Goal: Use online tool/utility: Utilize a website feature to perform a specific function

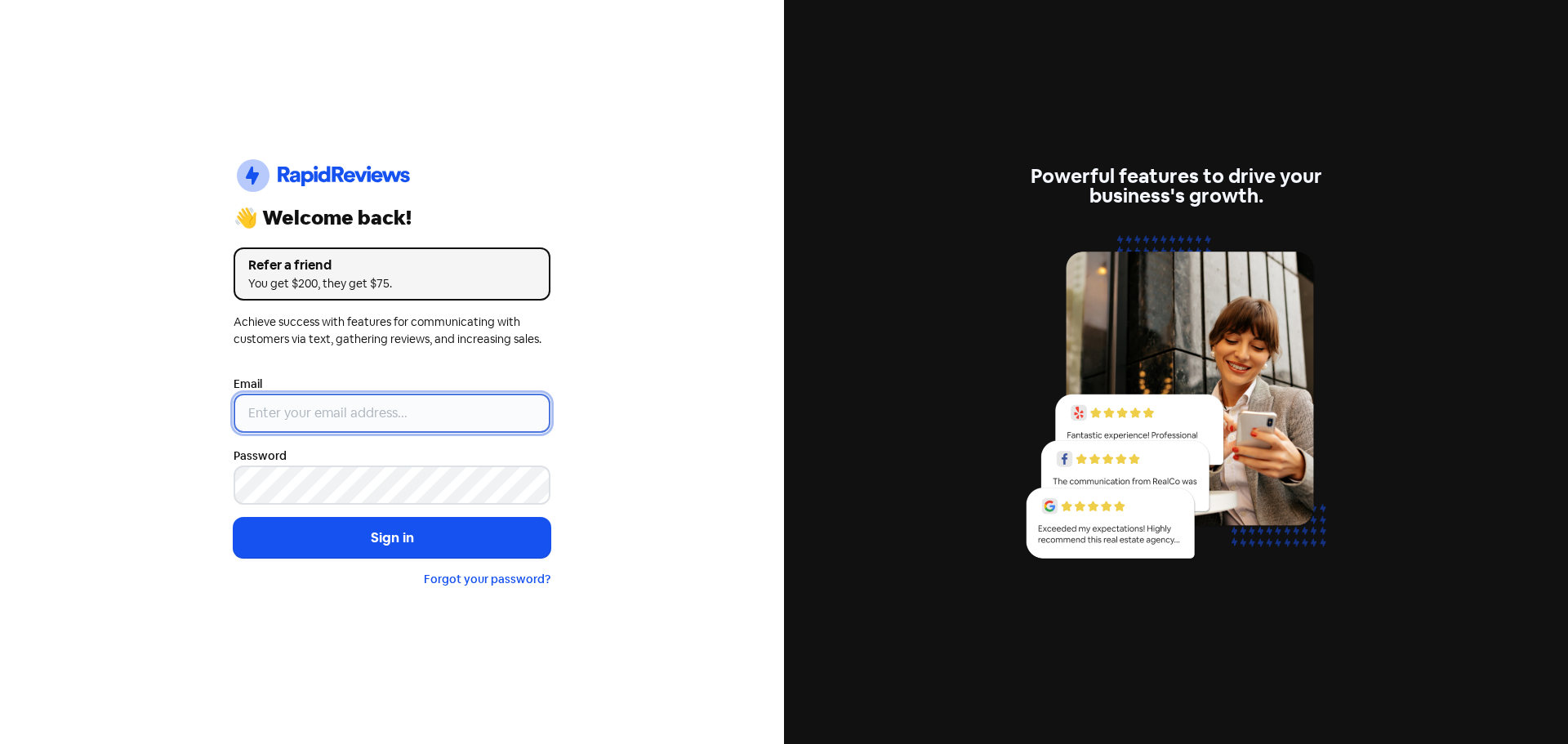
type input "[PERSON_NAME][EMAIL_ADDRESS][DOMAIN_NAME]"
drag, startPoint x: 254, startPoint y: 405, endPoint x: 334, endPoint y: 402, distance: 80.1
click at [254, 405] on input "[PERSON_NAME][EMAIL_ADDRESS][DOMAIN_NAME]" at bounding box center [392, 413] width 317 height 39
click at [657, 343] on div "Icon For Thunder-circle 👋 Welcome back! Refer a friend You get $200, they get $…" at bounding box center [392, 372] width 784 height 744
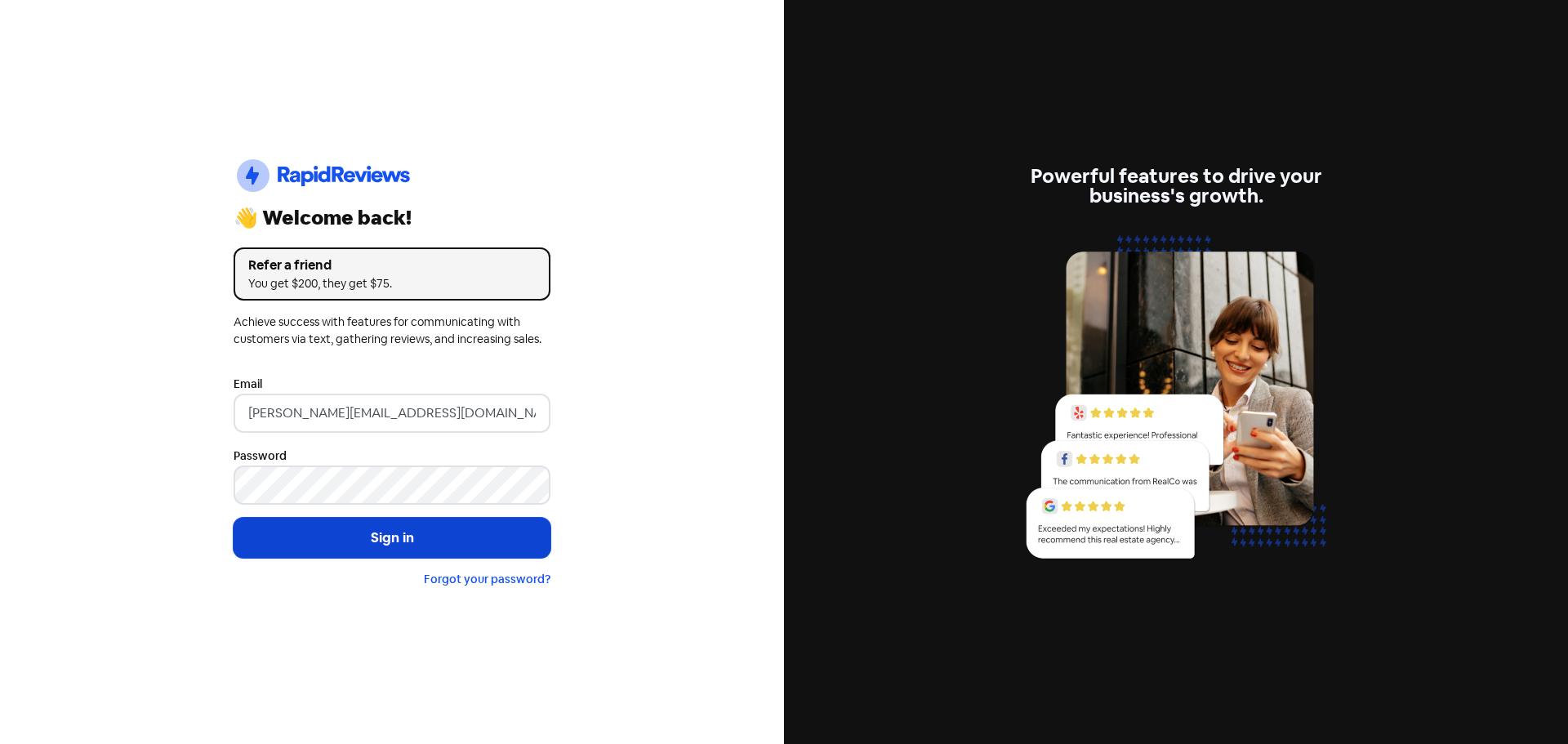
click at [489, 546] on button "Sign in" at bounding box center [392, 538] width 317 height 41
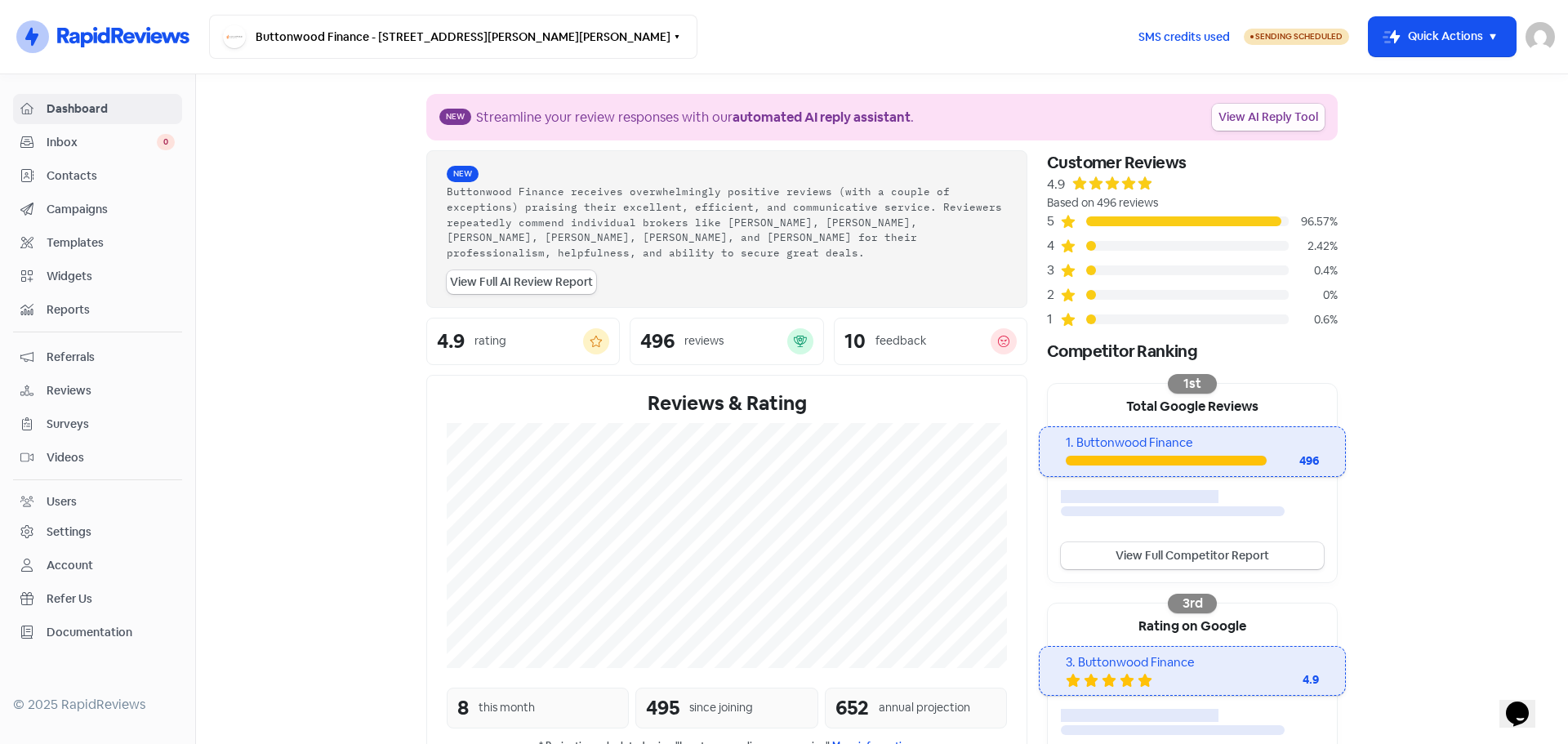
click at [1294, 118] on link "View AI Reply Tool" at bounding box center [1268, 116] width 113 height 27
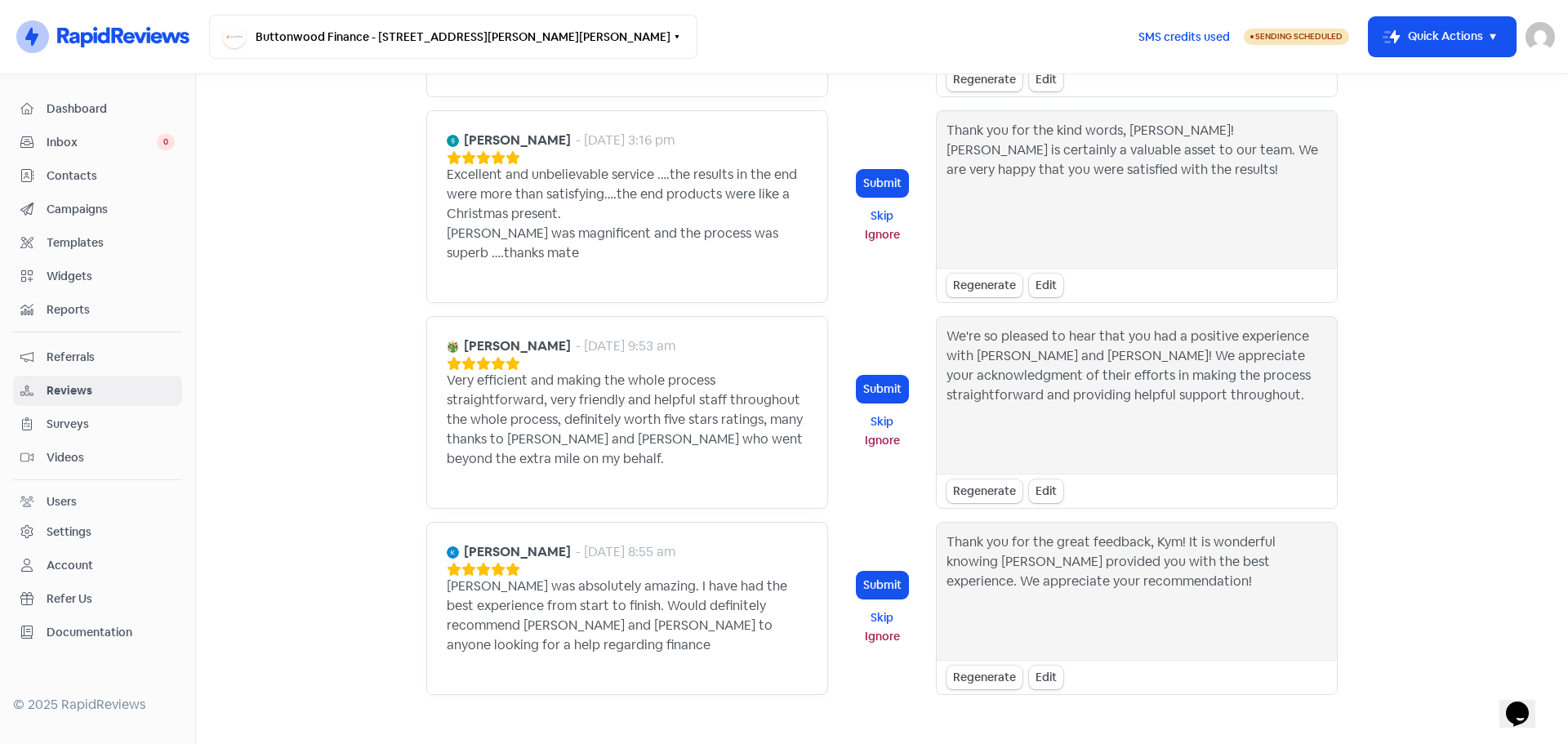
scroll to position [1684, 0]
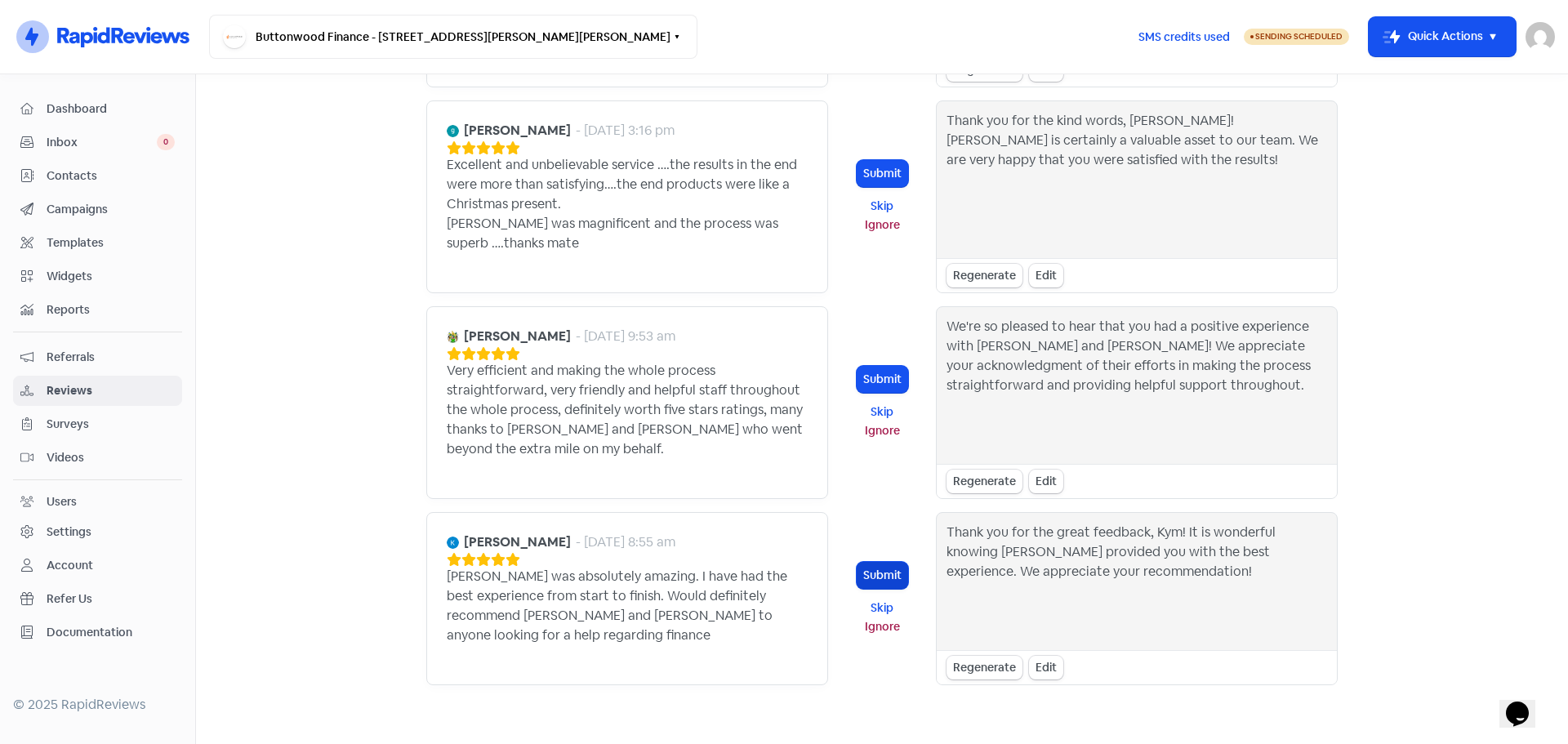
click at [879, 562] on button "Submit" at bounding box center [882, 575] width 51 height 27
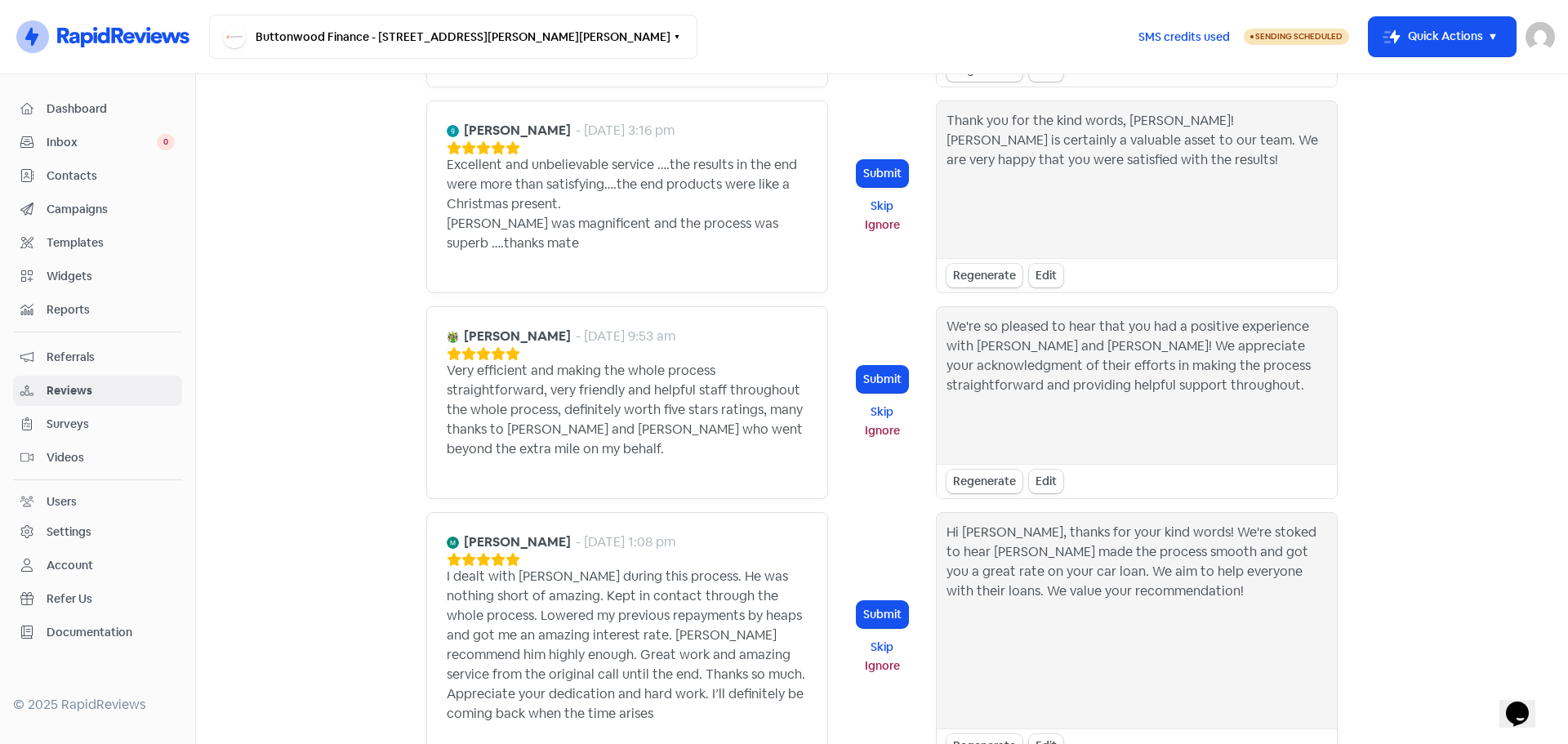
click at [992, 735] on div "Regenerate" at bounding box center [985, 746] width 76 height 23
click at [875, 602] on button "Submit" at bounding box center [882, 615] width 51 height 27
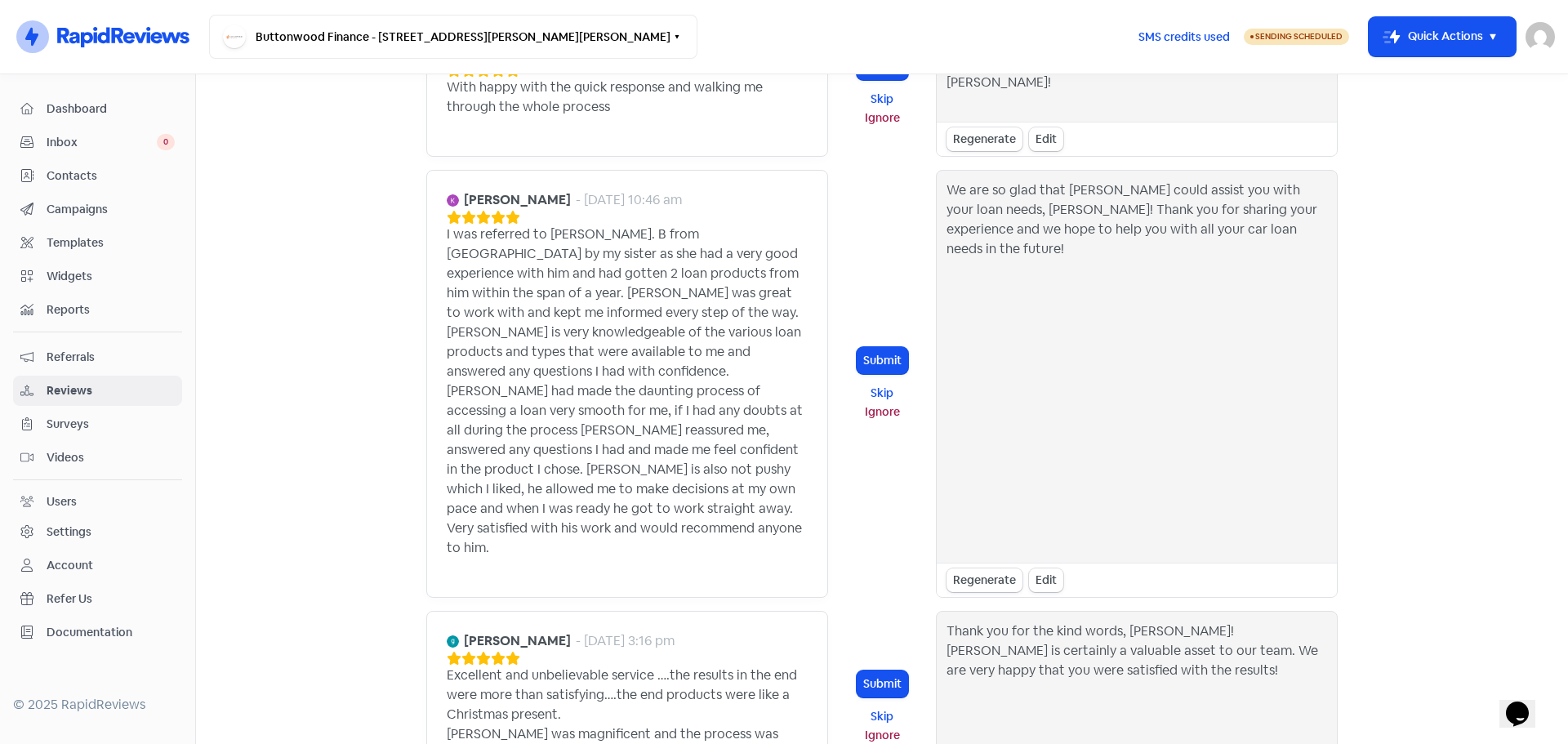
scroll to position [1175, 0]
click at [870, 346] on button "Submit" at bounding box center [882, 359] width 51 height 27
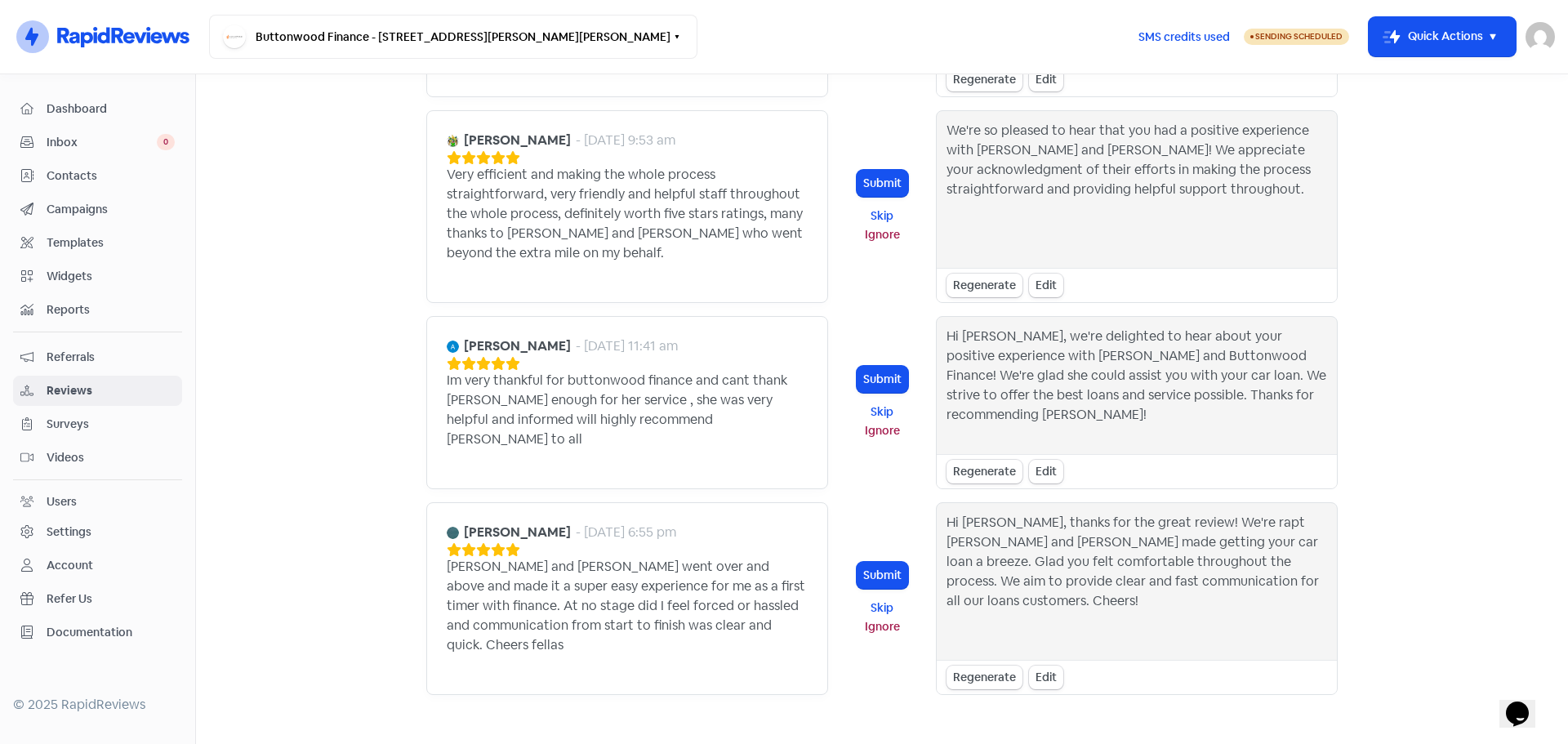
scroll to position [1449, 0]
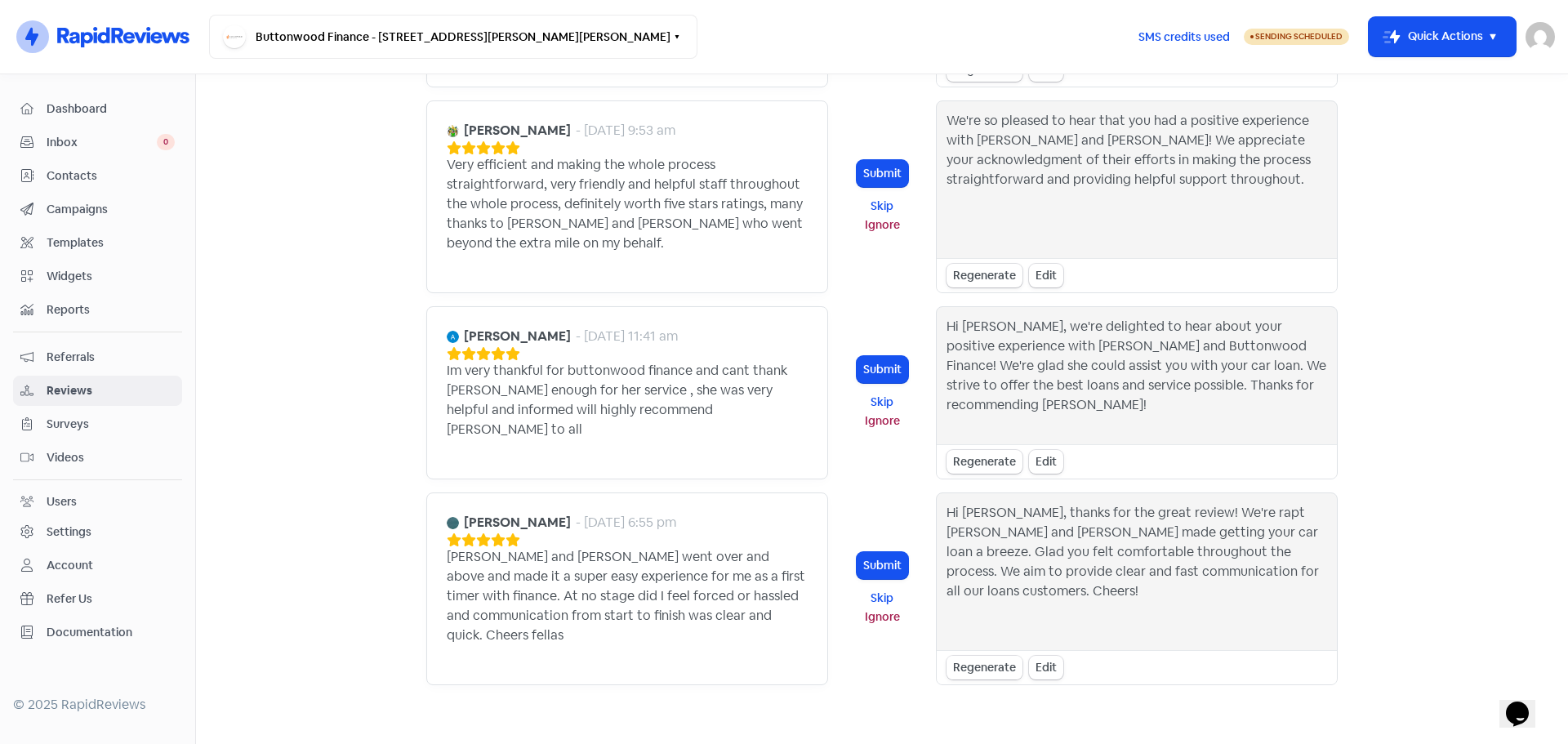
click at [986, 656] on div "Regenerate" at bounding box center [985, 667] width 76 height 23
click at [890, 552] on button "Submit" at bounding box center [882, 565] width 51 height 27
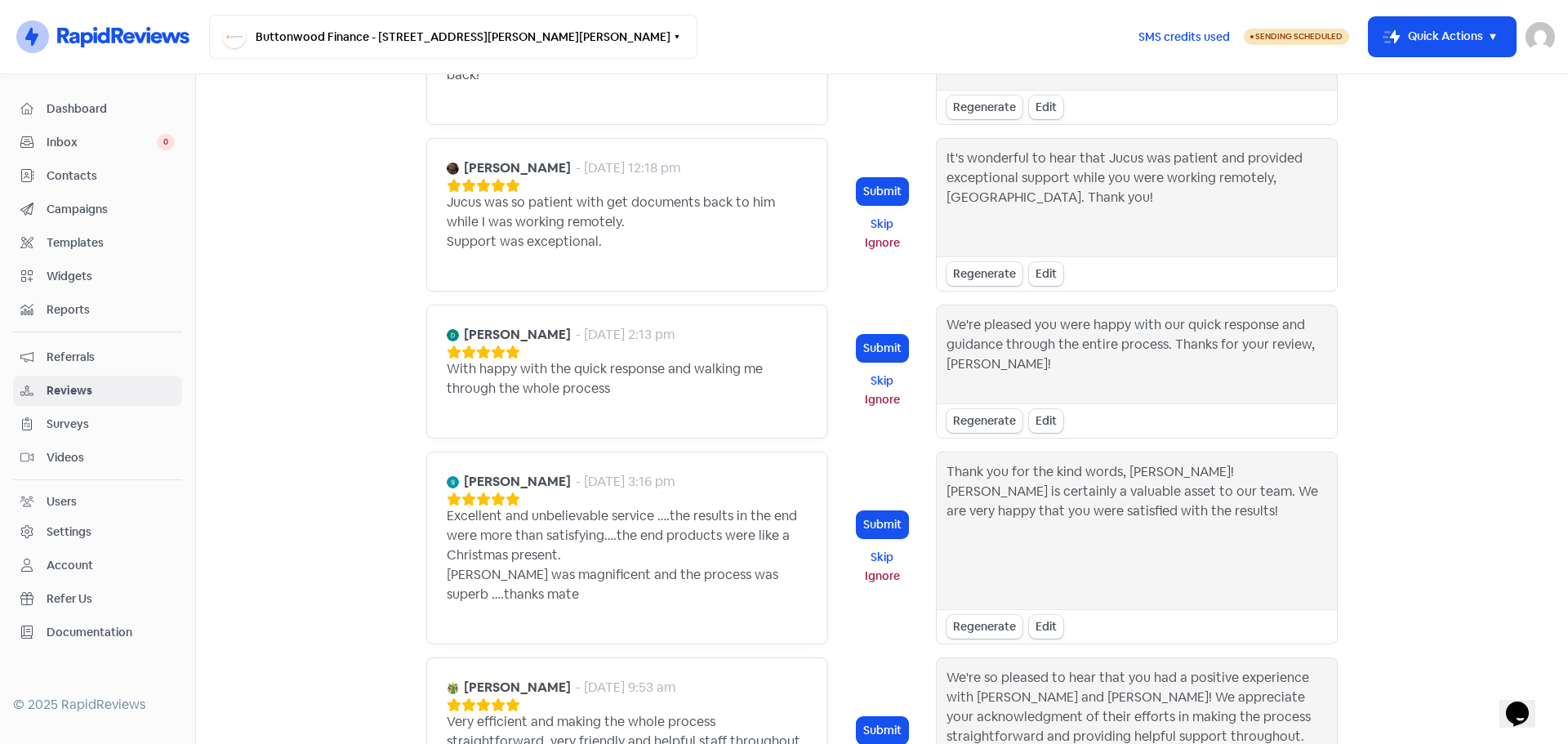
scroll to position [890, 0]
click at [985, 411] on div "Regenerate" at bounding box center [985, 422] width 76 height 23
click at [874, 336] on button "Submit" at bounding box center [882, 349] width 51 height 27
